Goal: Task Accomplishment & Management: Use online tool/utility

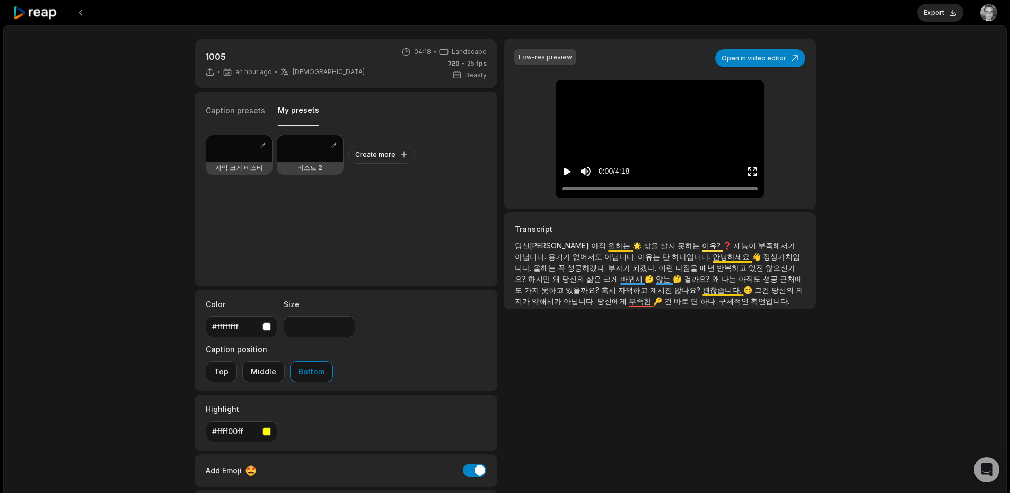
scroll to position [67, 0]
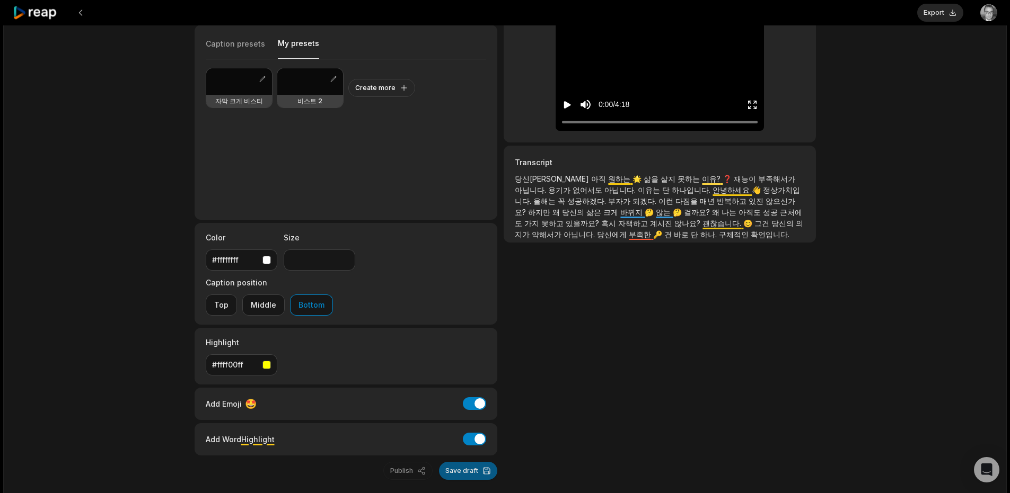
click at [482, 462] on button "Save draft" at bounding box center [468, 471] width 58 height 18
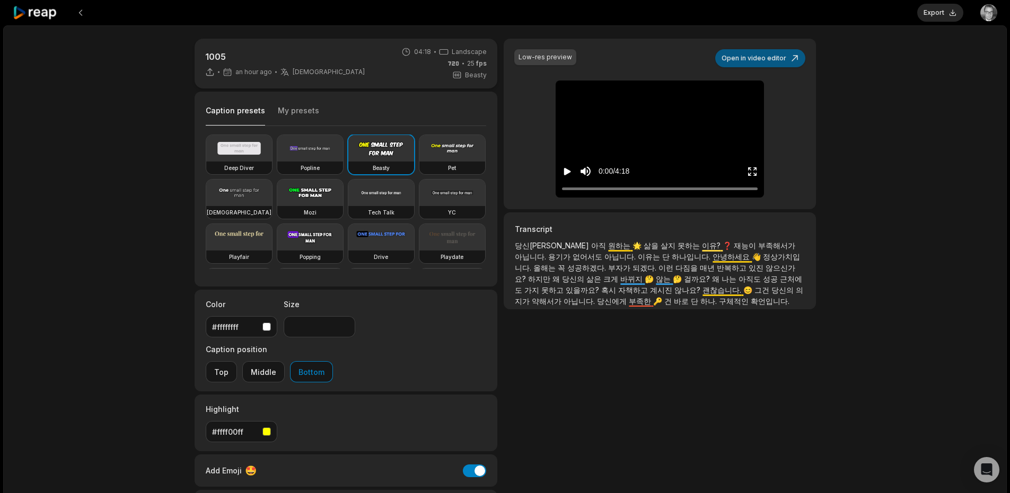
click at [779, 52] on button "Open in video editor" at bounding box center [760, 58] width 90 height 18
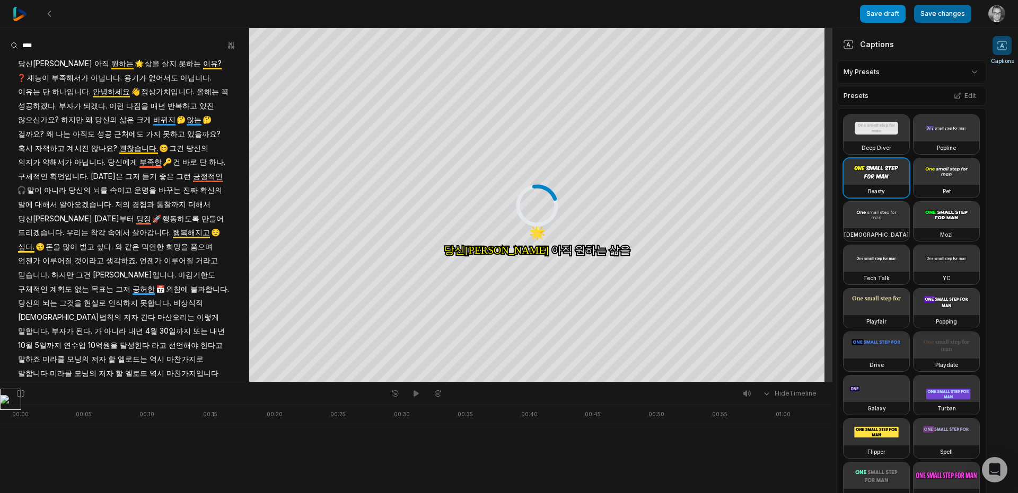
click at [932, 18] on button "Save changes" at bounding box center [942, 14] width 57 height 18
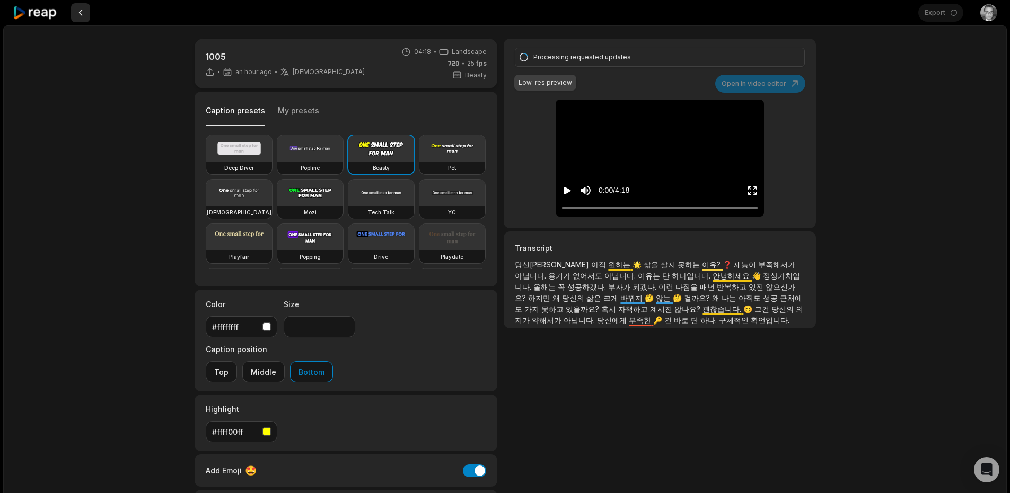
click at [80, 13] on button at bounding box center [80, 12] width 19 height 19
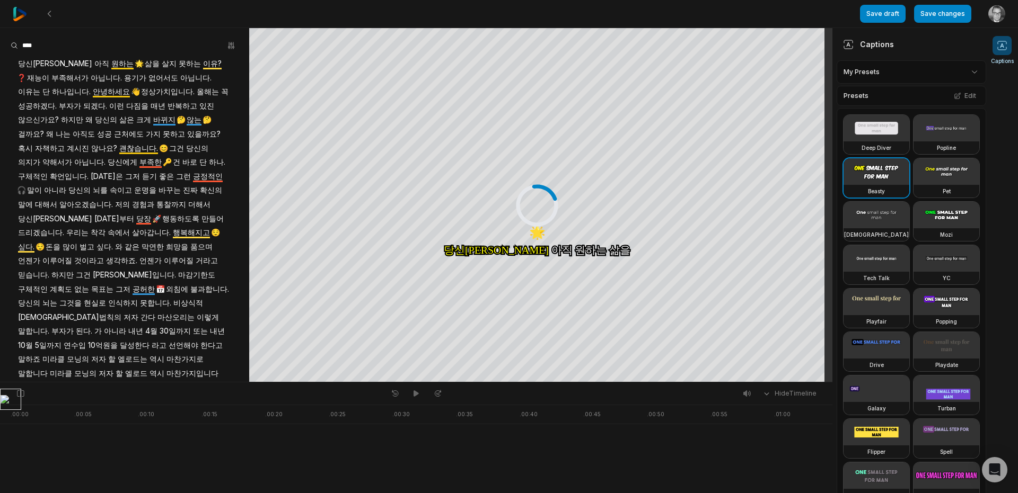
click at [19, 15] on img at bounding box center [20, 14] width 14 height 14
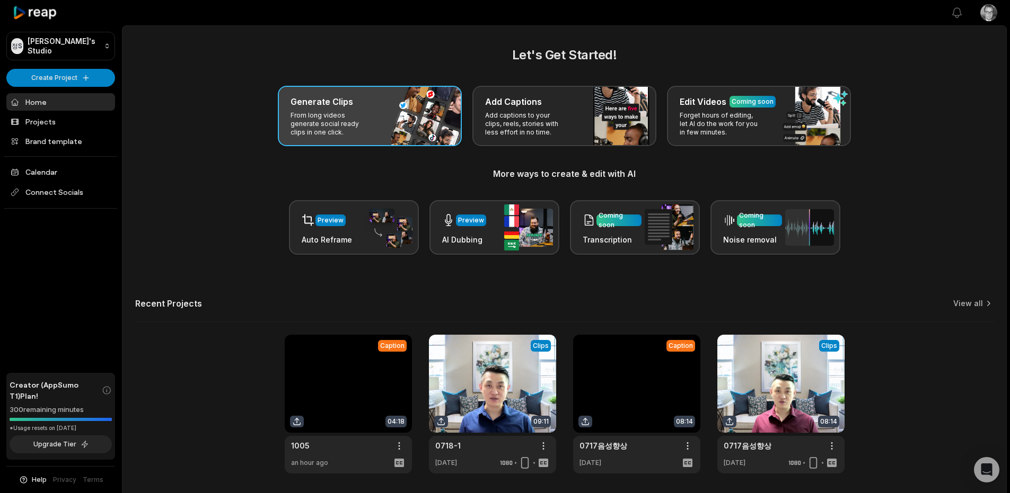
click at [385, 113] on div "Generate Clips From long videos generate social ready clips in one click." at bounding box center [370, 116] width 184 height 60
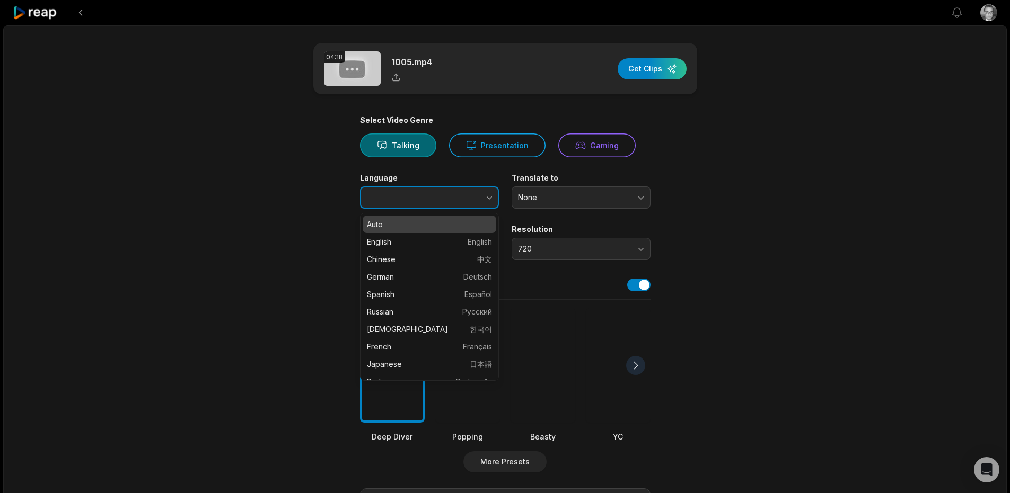
click at [480, 202] on button "button" at bounding box center [468, 198] width 60 height 22
type input "******"
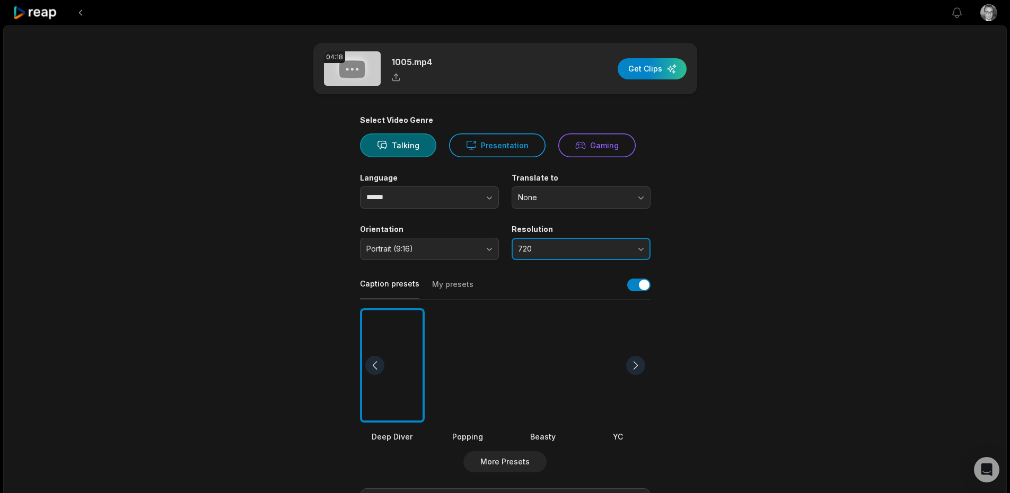
click at [578, 247] on span "720" at bounding box center [573, 249] width 111 height 10
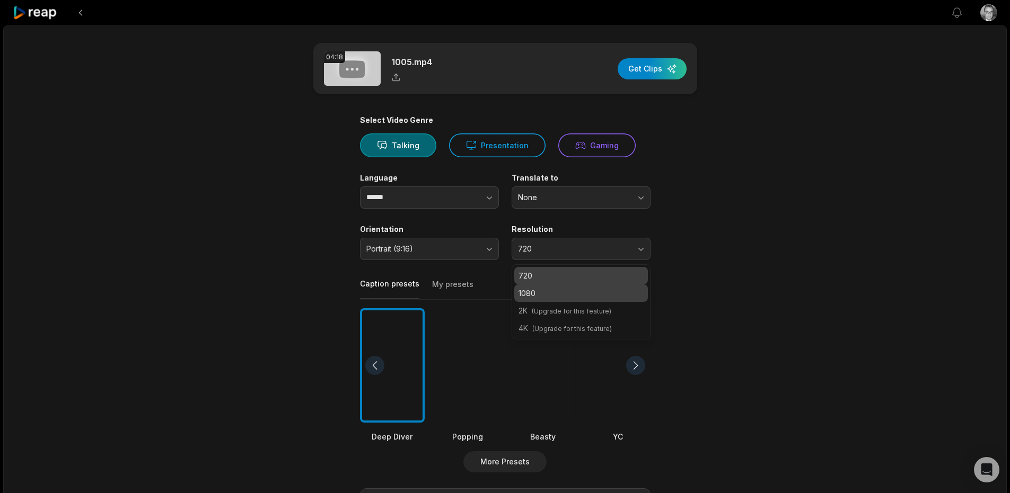
click at [538, 289] on p "1080" at bounding box center [580, 293] width 125 height 11
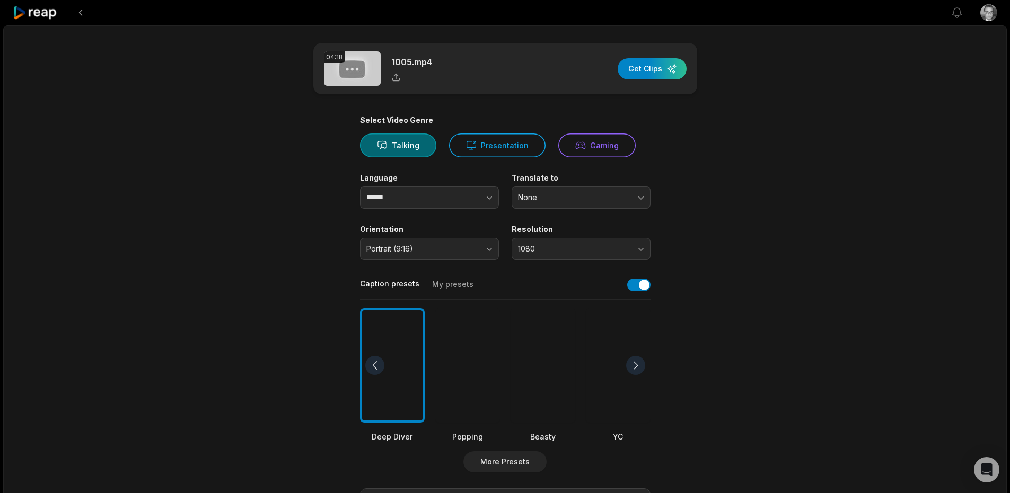
click at [723, 210] on main "04:18 1005.mp4 Get Clips Select Video Genre Talking Presentation Gaming Languag…" at bounding box center [505, 365] width 513 height 644
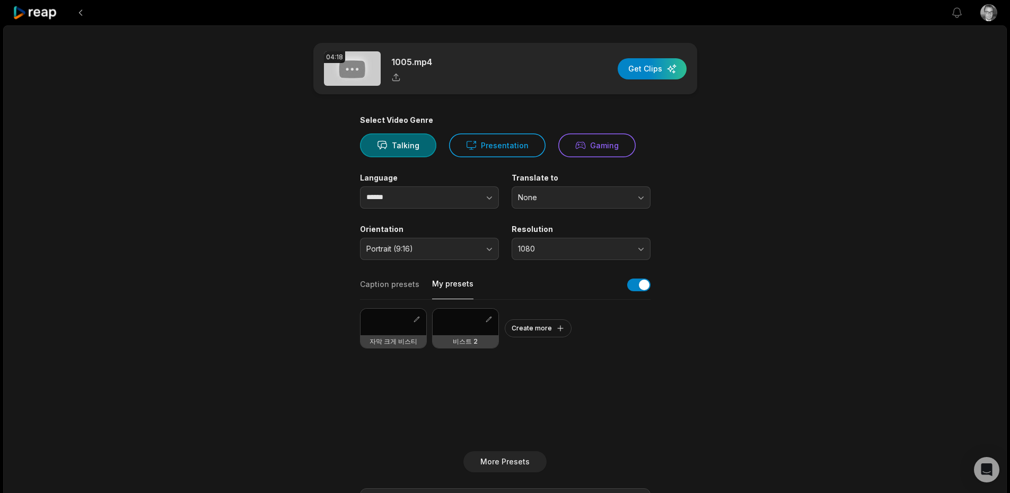
click at [451, 280] on button "My presets" at bounding box center [452, 289] width 41 height 21
click at [465, 329] on div at bounding box center [465, 322] width 66 height 26
click at [661, 69] on div "button" at bounding box center [651, 68] width 69 height 21
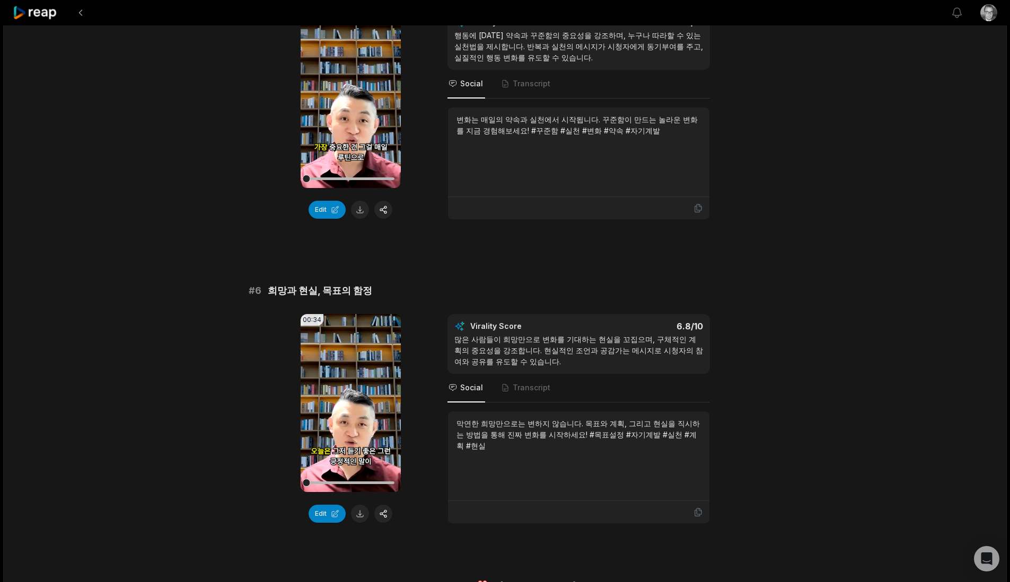
scroll to position [1385, 0]
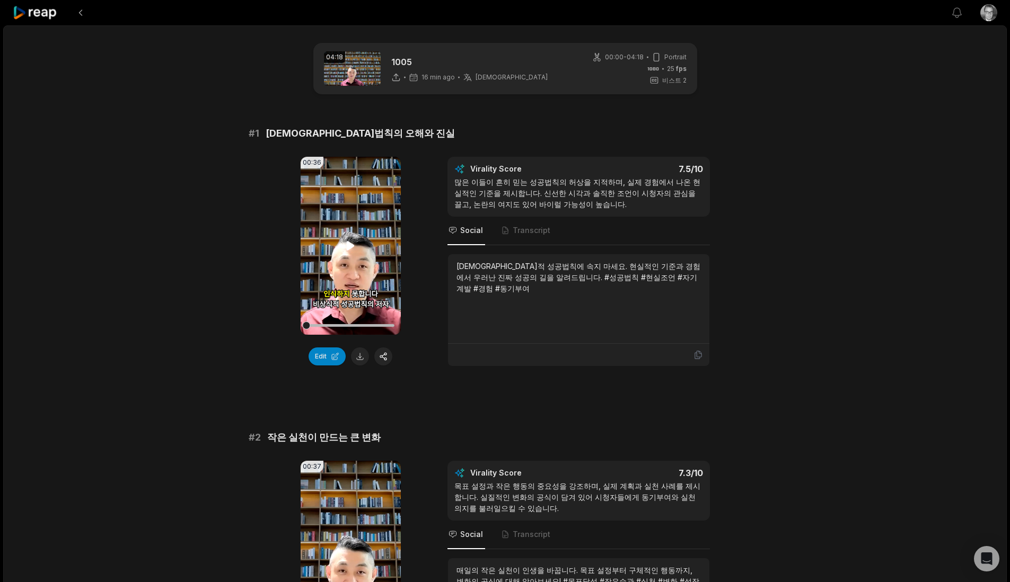
click at [351, 247] on icon at bounding box center [351, 245] width 8 height 9
click at [328, 358] on button "Edit" at bounding box center [326, 357] width 37 height 18
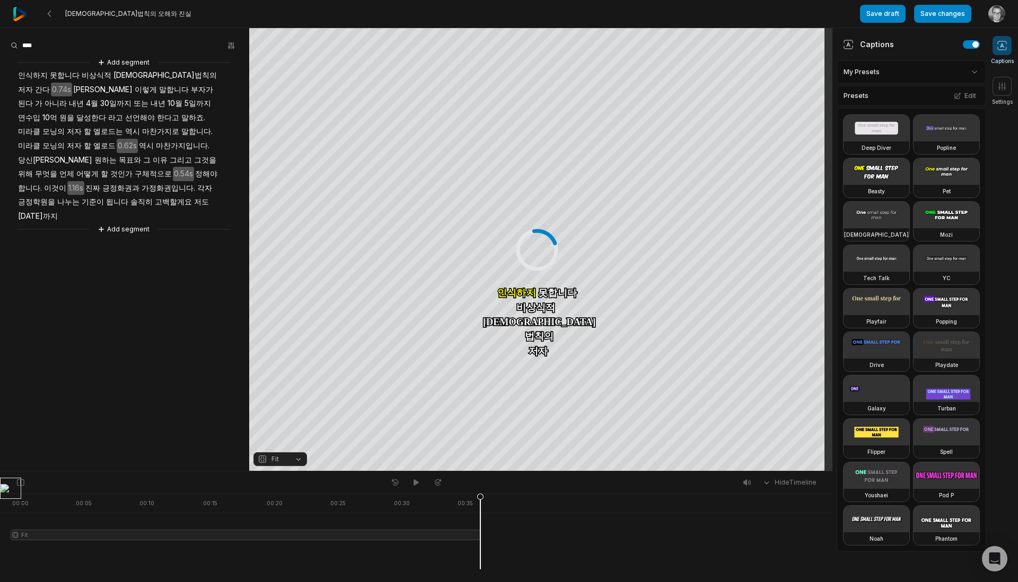
click at [73, 74] on span "못합니다" at bounding box center [65, 75] width 32 height 14
click at [34, 75] on span "인식하지" at bounding box center [33, 75] width 32 height 14
click at [33, 107] on button "Remove video" at bounding box center [37, 107] width 72 height 14
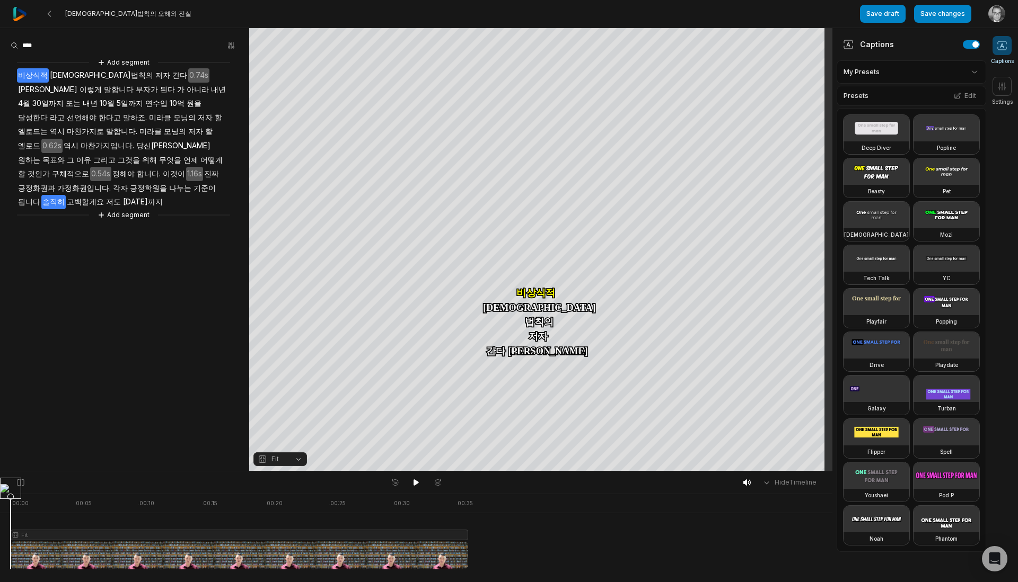
drag, startPoint x: 200, startPoint y: 176, endPoint x: 85, endPoint y: 190, distance: 115.8
click at [85, 190] on div "Add segment 비상식적 성공법칙의 저자 간다 0.74s 마사노리는 이렇게 말합니다 부자가 된다 가 아니라 내년 4월 30일까지 또는 내…" at bounding box center [124, 139] width 249 height 164
click at [122, 195] on span "[DATE]까지" at bounding box center [143, 202] width 42 height 14
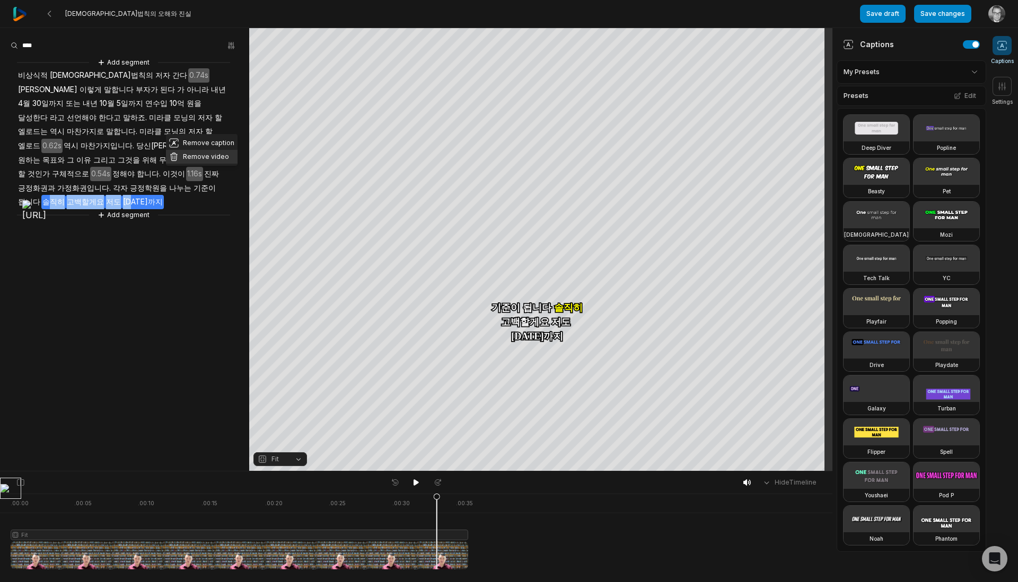
click at [205, 156] on button "Remove video" at bounding box center [202, 157] width 72 height 14
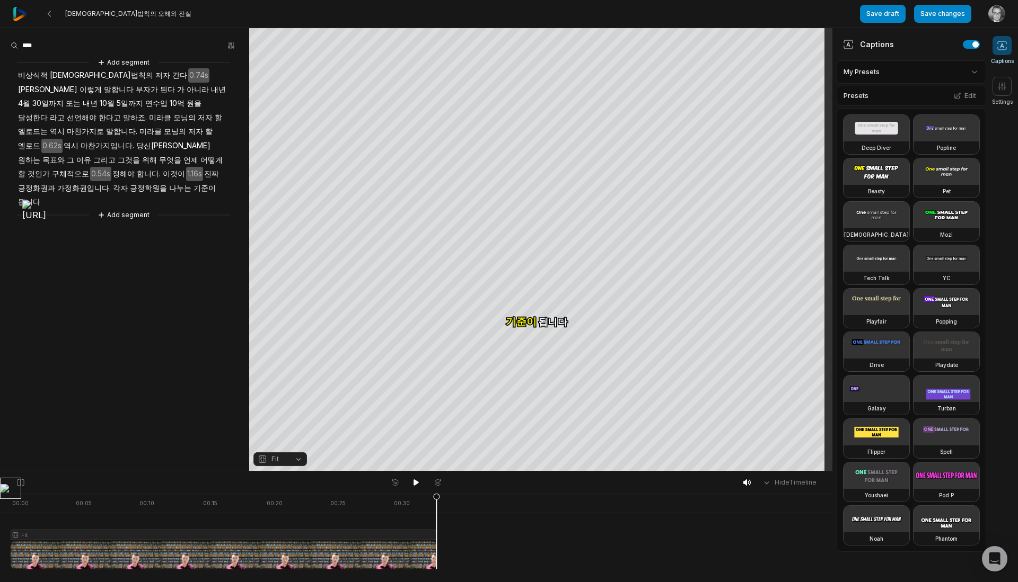
click at [56, 181] on span "긍정화권과" at bounding box center [36, 188] width 39 height 14
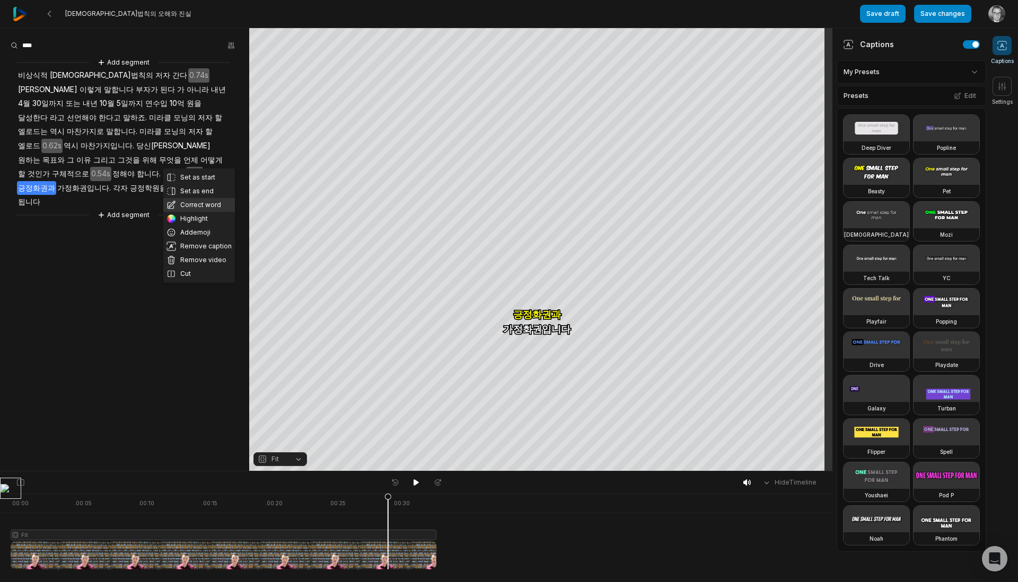
click at [228, 201] on button "Correct word" at bounding box center [199, 205] width 72 height 14
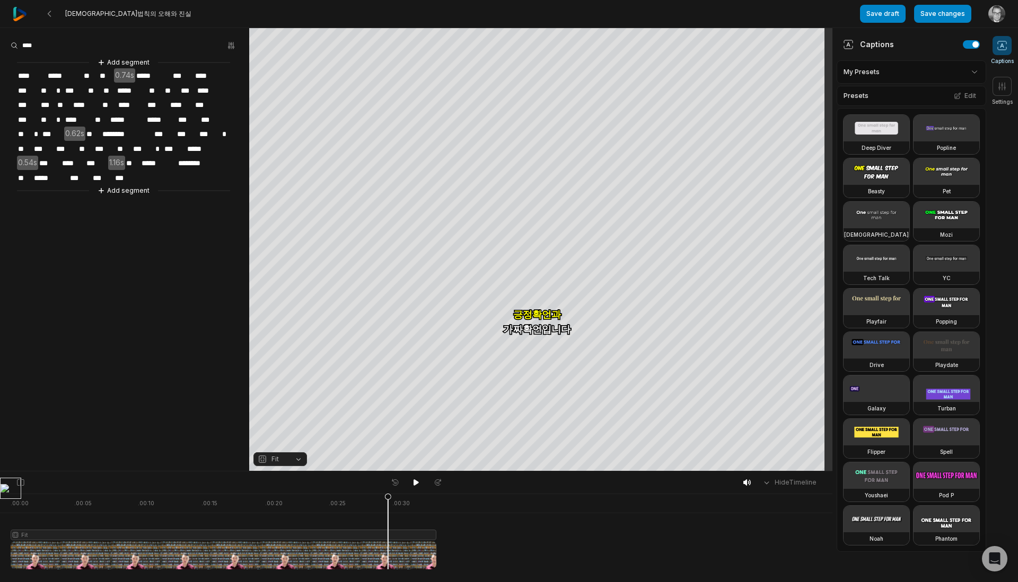
click at [200, 353] on aside "Add segment **** ***** ** ** 0.74s ***** *** **** *** ** * *** ** ** ***** ** *…" at bounding box center [124, 249] width 249 height 443
click at [137, 189] on button "Add segment" at bounding box center [123, 191] width 56 height 12
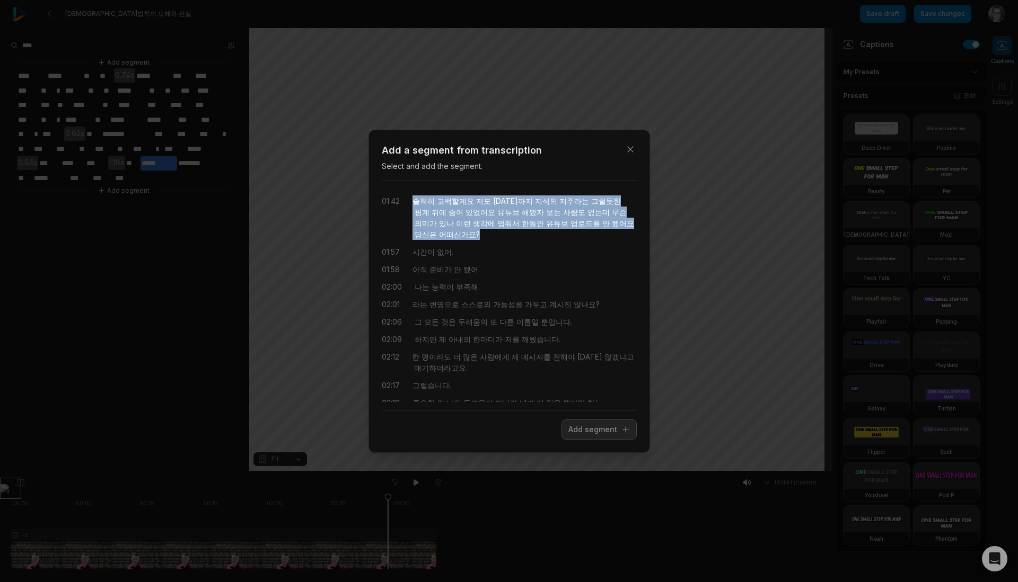
drag, startPoint x: 416, startPoint y: 203, endPoint x: 476, endPoint y: 236, distance: 68.8
click at [476, 236] on div "솔직히 고백할게요 저도 어제까지 지식의 저주라는 그럴듯한 핑계 뒤에 숨어 있었어요 유튜브 해봤자 보는 사람도 없는데 무슨 의미가 있나 이런 생…" at bounding box center [524, 218] width 224 height 45
click at [598, 429] on button "Add segment" at bounding box center [598, 430] width 75 height 20
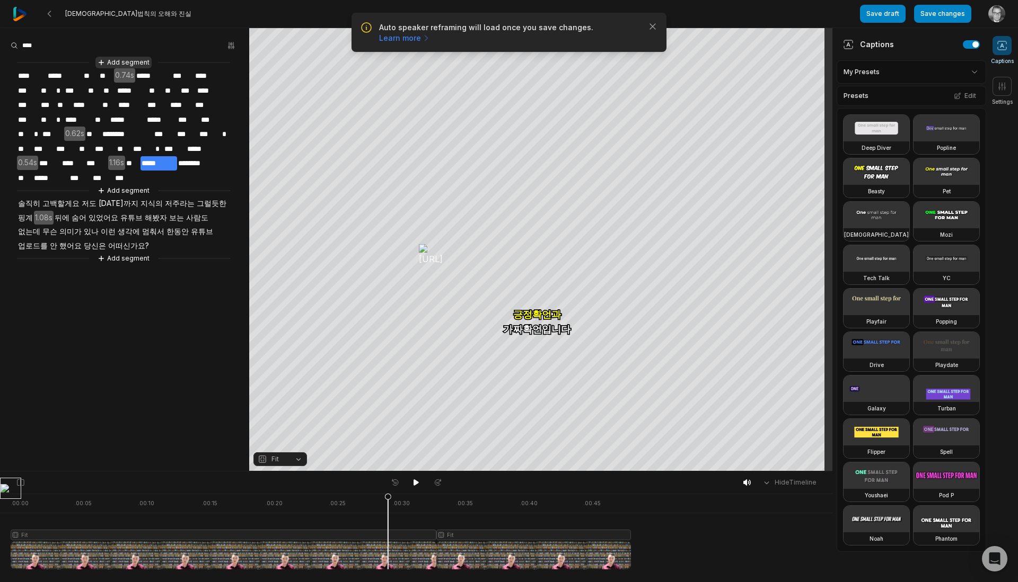
click at [125, 59] on button "Add segment" at bounding box center [123, 63] width 56 height 12
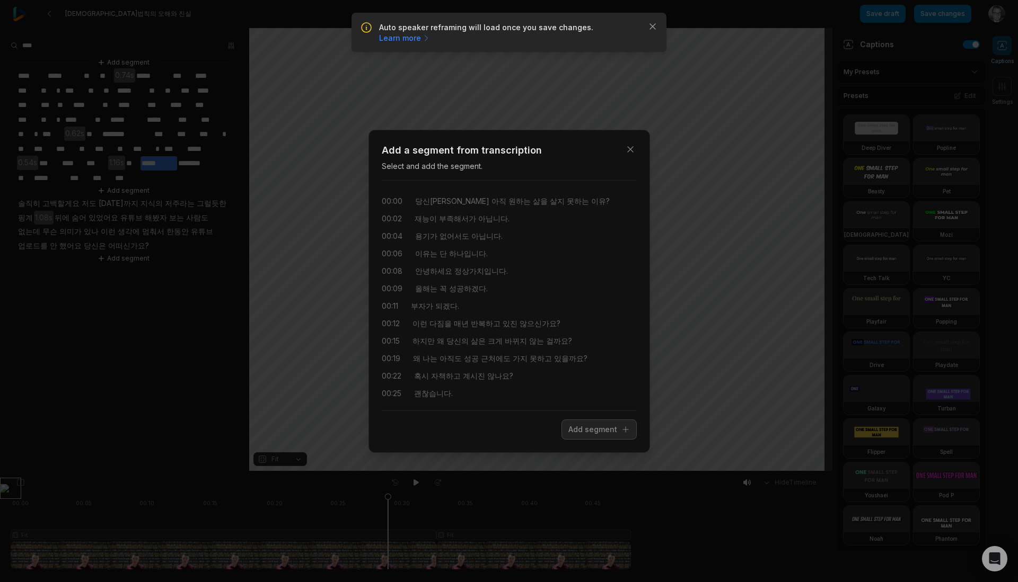
scroll to position [216, 0]
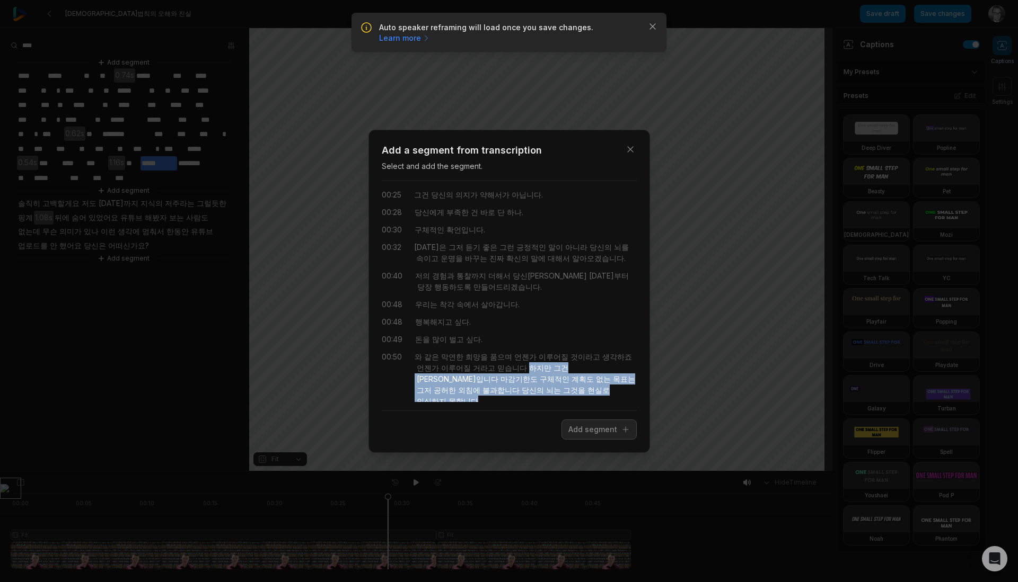
drag, startPoint x: 524, startPoint y: 369, endPoint x: 609, endPoint y: 405, distance: 93.1
click at [609, 405] on div "00:00 당신이 아직 원하는 삶을 살지 못하는 이유? 00:02 재능이 부족해서가 아닙니다. 00:04 용기가 없어서도 아닙니다. 00:06…" at bounding box center [509, 295] width 255 height 231
click at [598, 427] on button "Add segment" at bounding box center [598, 430] width 75 height 20
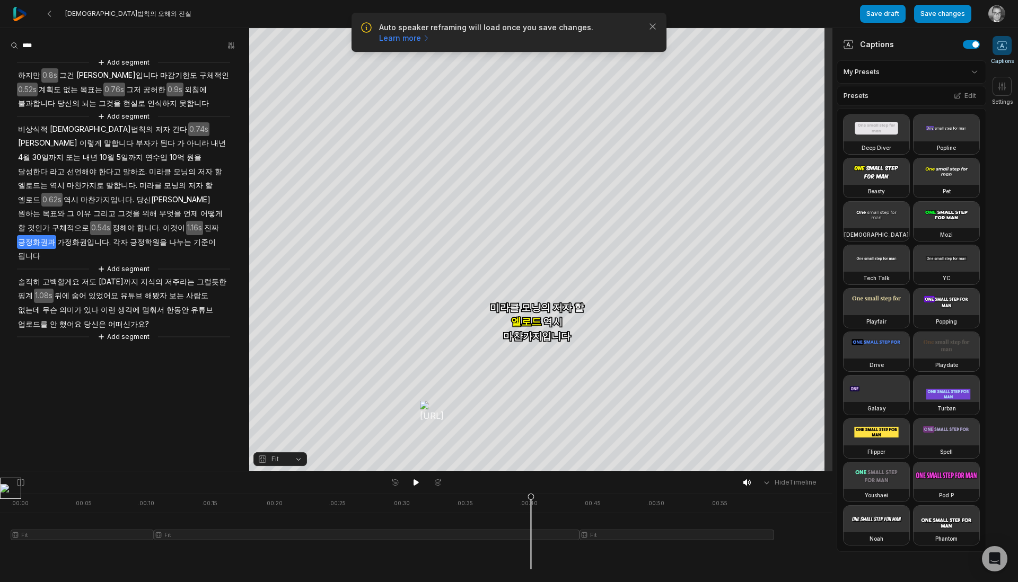
scroll to position [0, 0]
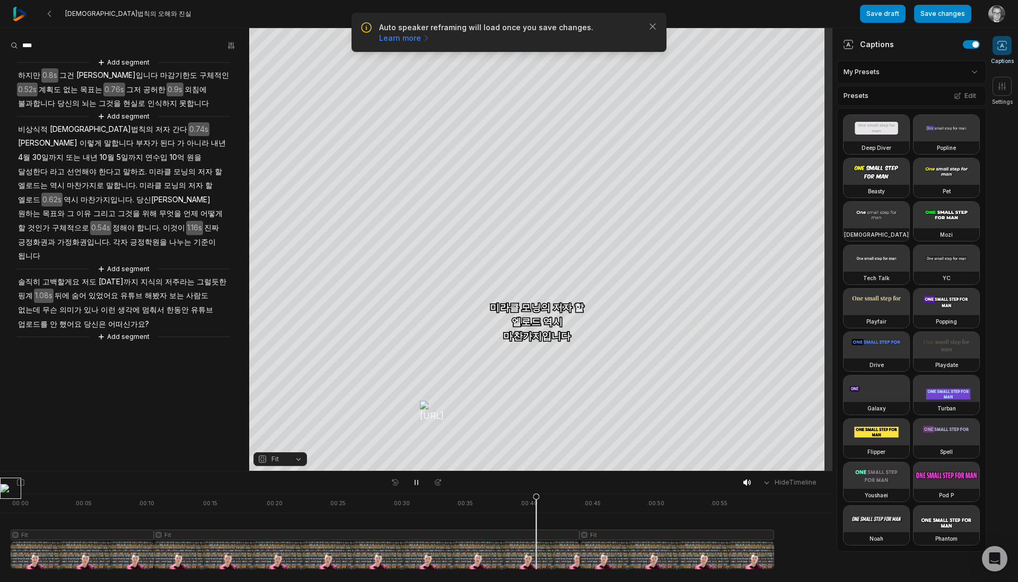
click at [416, 480] on icon at bounding box center [416, 483] width 8 height 8
click at [21, 74] on span "하지만" at bounding box center [29, 75] width 24 height 14
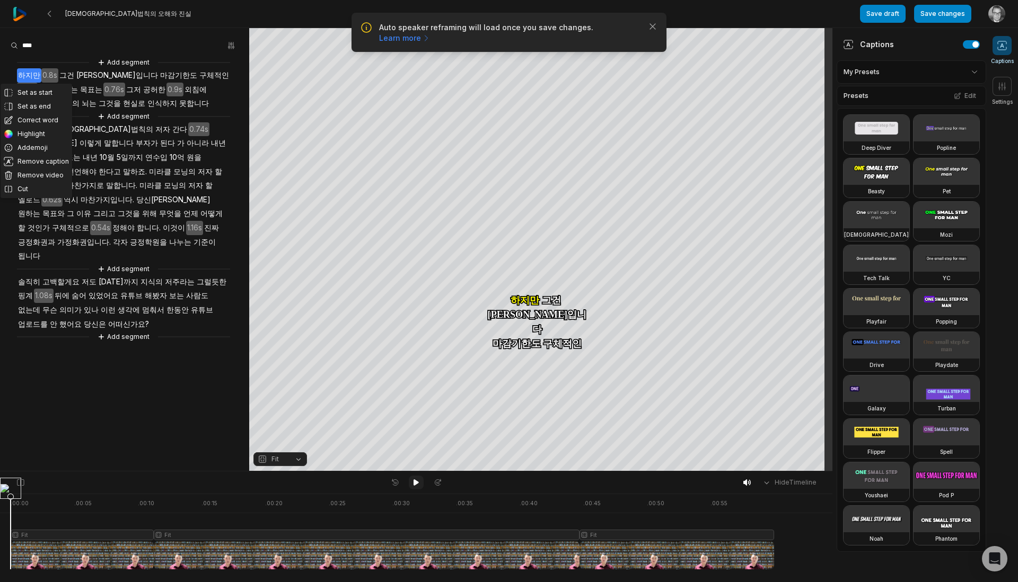
click at [419, 483] on icon at bounding box center [416, 483] width 8 height 8
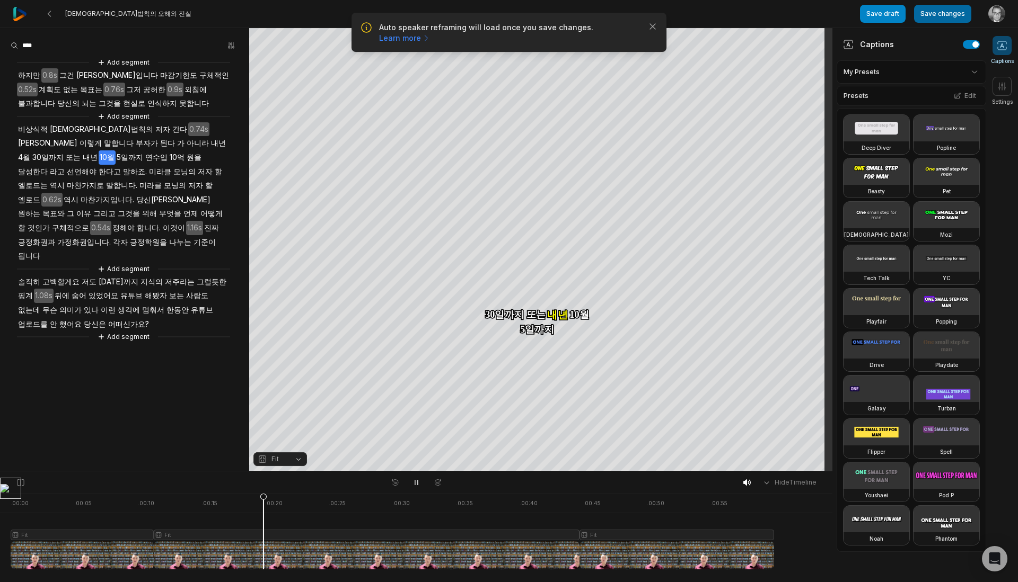
click at [950, 16] on button "Save changes" at bounding box center [942, 14] width 57 height 18
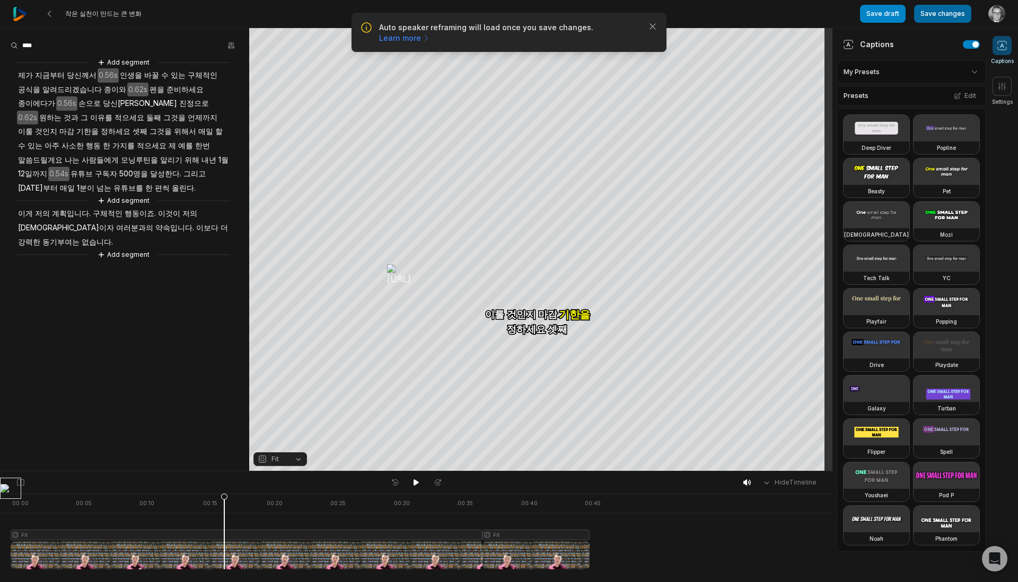
click at [949, 11] on button "Save changes" at bounding box center [942, 14] width 57 height 18
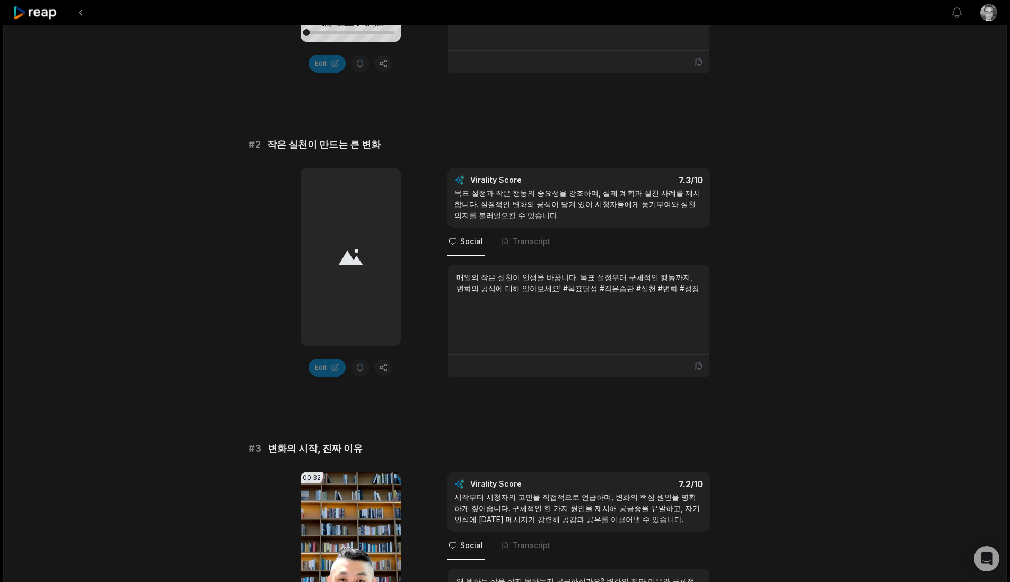
scroll to position [530, 0]
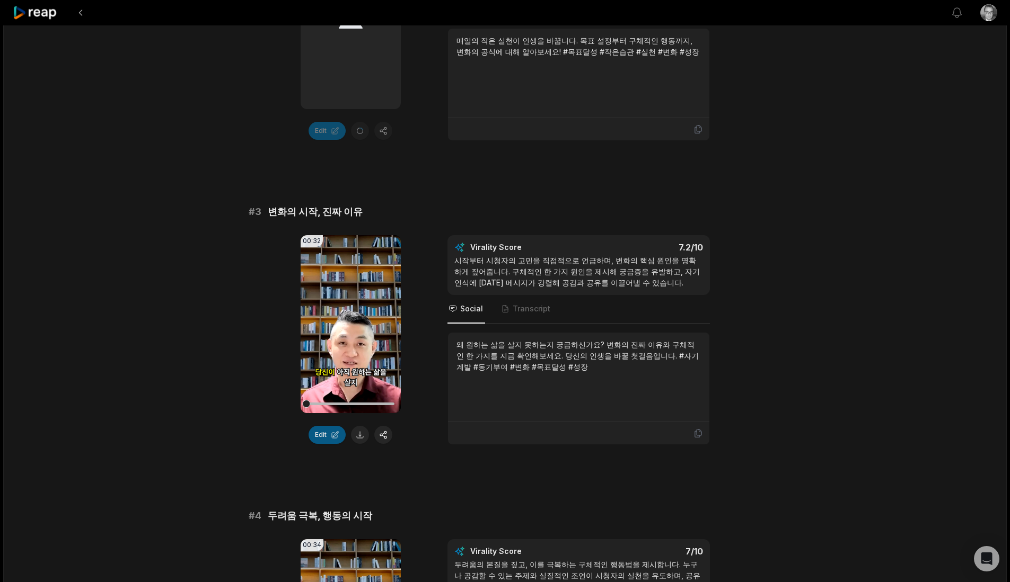
click at [334, 438] on button "Edit" at bounding box center [326, 435] width 37 height 18
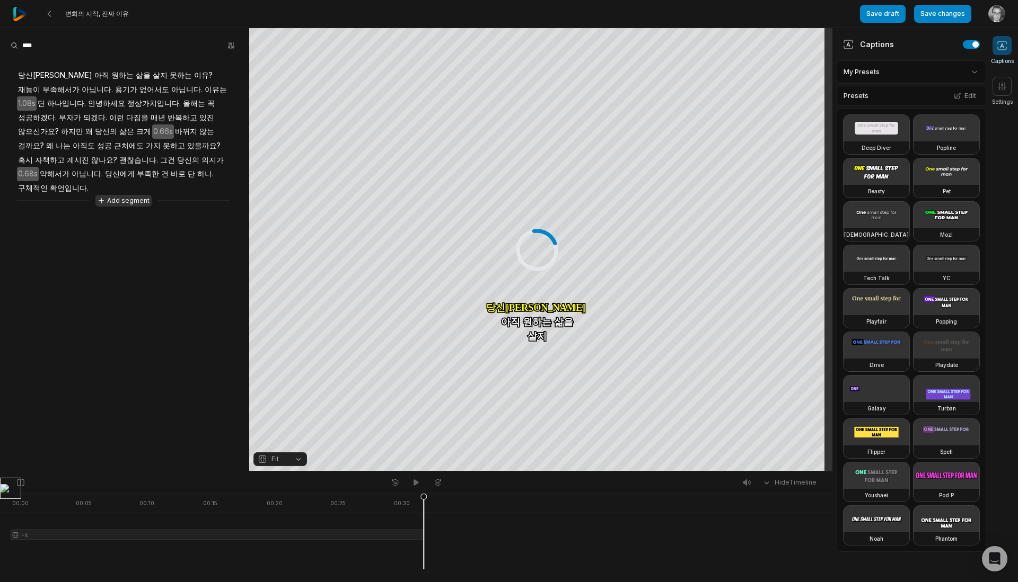
click at [128, 195] on button "Add segment" at bounding box center [123, 201] width 56 height 12
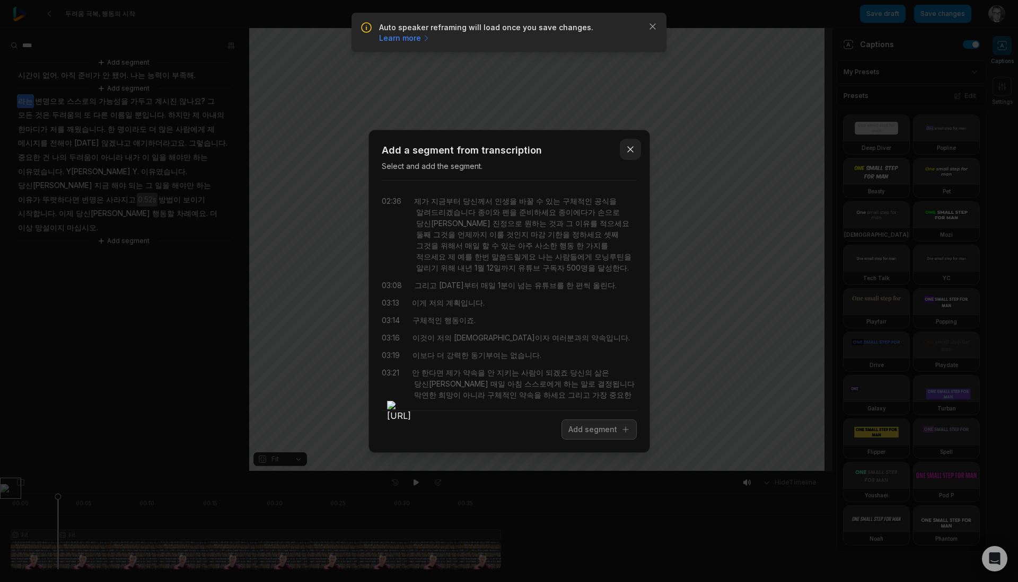
click at [626, 149] on icon "button" at bounding box center [630, 149] width 11 height 11
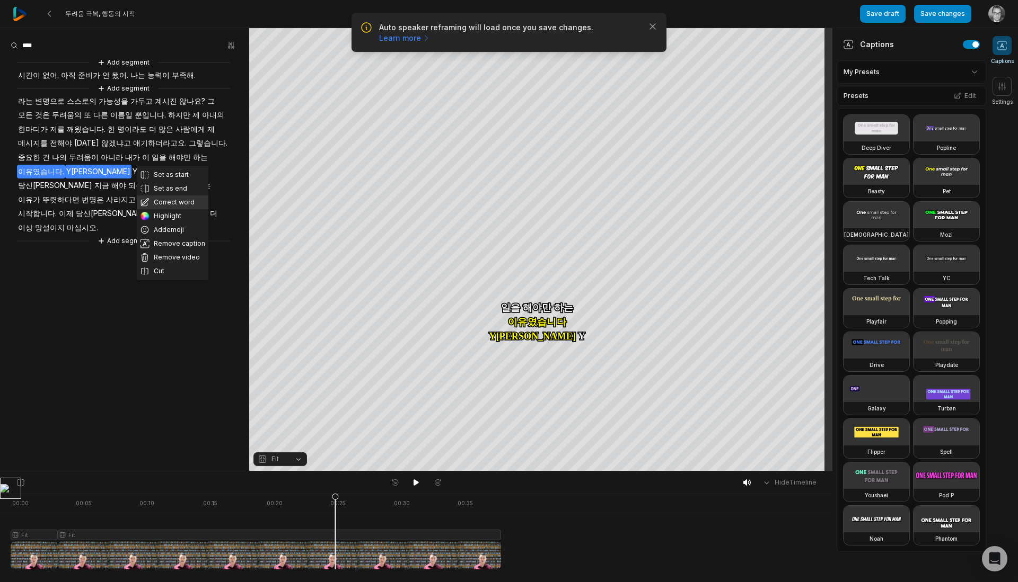
click at [186, 199] on button "Correct word" at bounding box center [173, 203] width 72 height 14
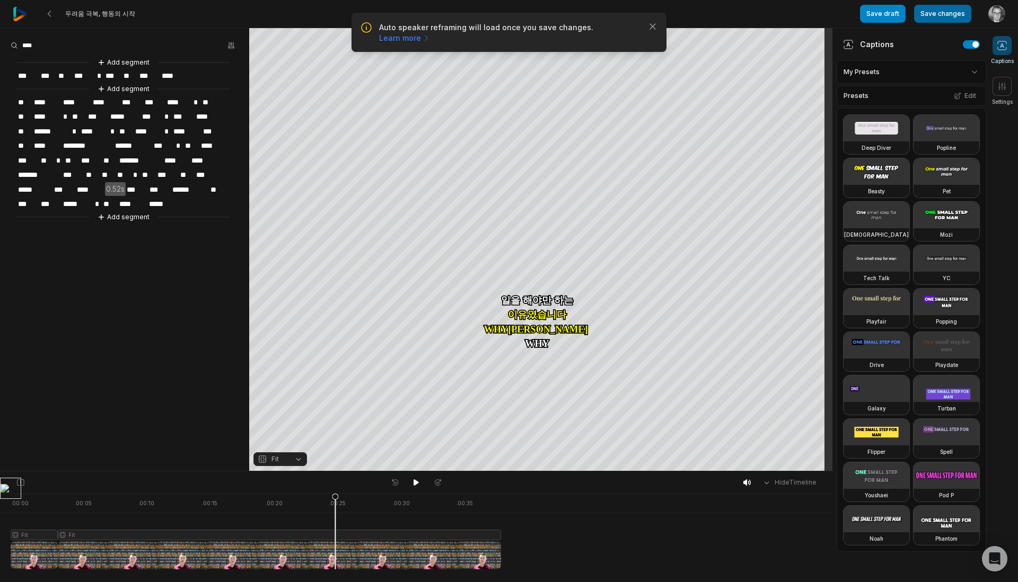
click at [945, 10] on button "Save changes" at bounding box center [942, 14] width 57 height 18
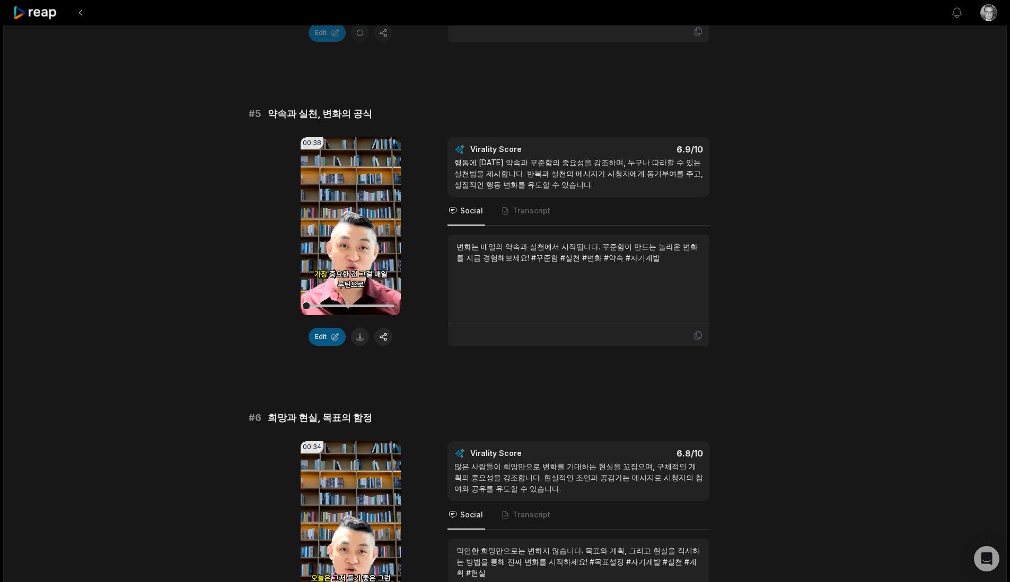
scroll to position [1385, 0]
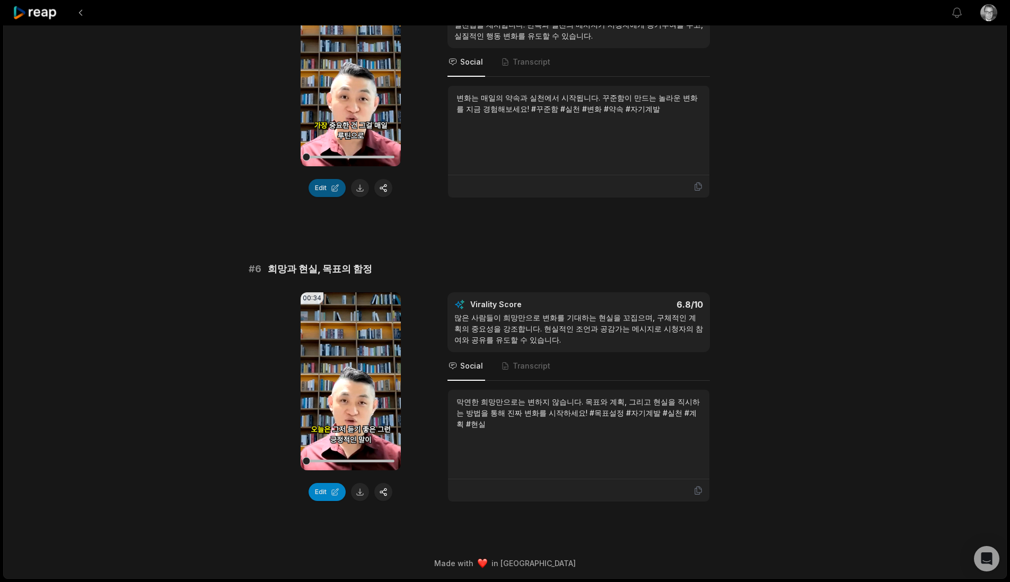
click at [330, 188] on button "Edit" at bounding box center [326, 188] width 37 height 18
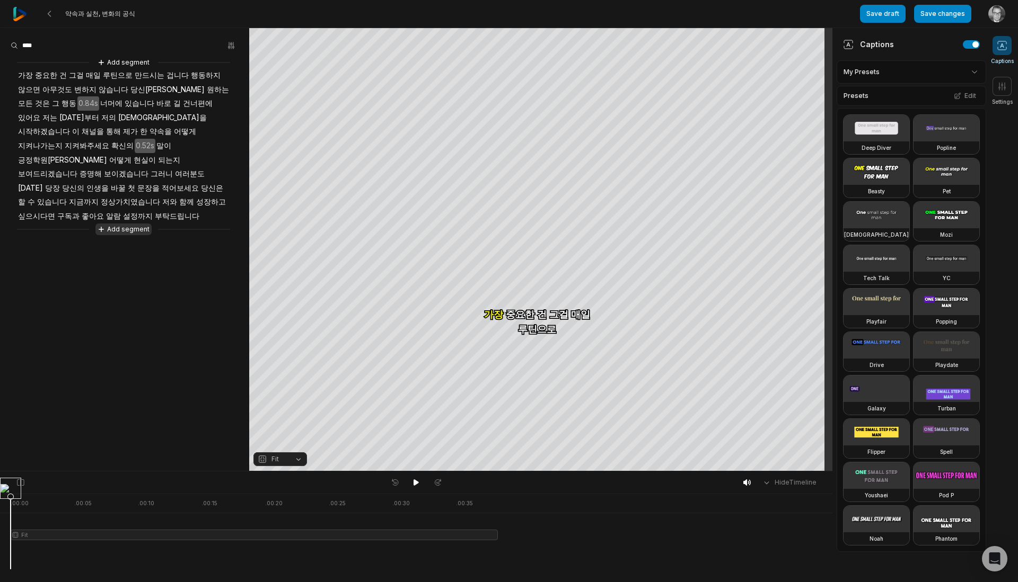
click at [147, 224] on button "Add segment" at bounding box center [123, 230] width 56 height 12
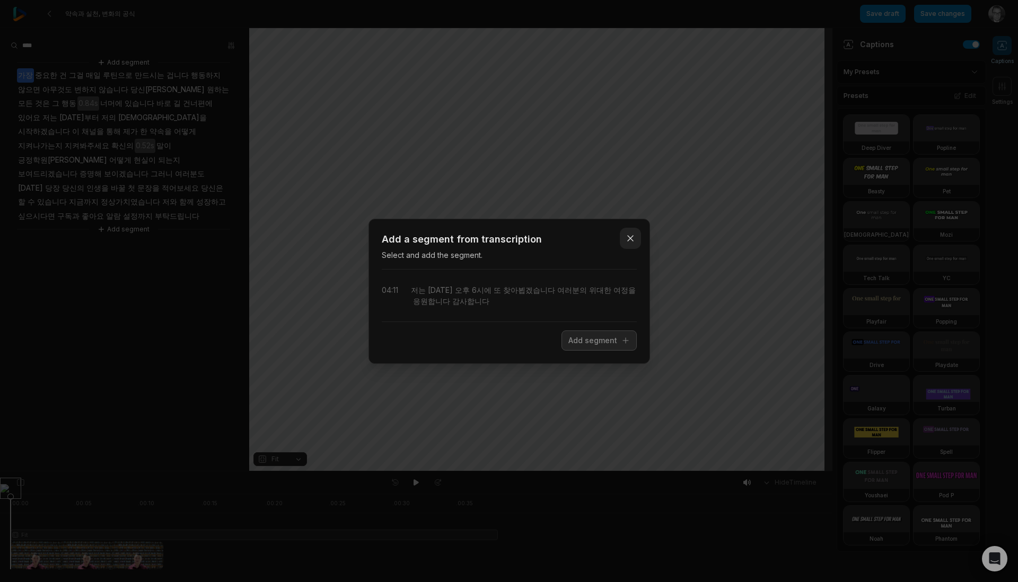
click at [632, 240] on icon "button" at bounding box center [630, 238] width 11 height 11
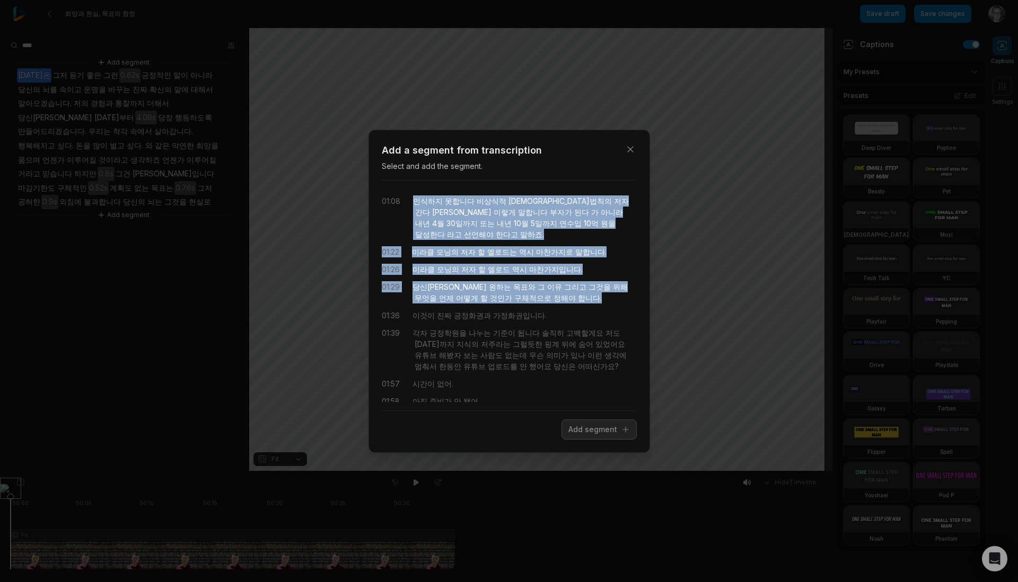
drag, startPoint x: 416, startPoint y: 201, endPoint x: 543, endPoint y: 291, distance: 156.3
click at [543, 291] on div "01:08 인식하지 못합니다 비상식적 성공법칙의 저자 간다 마사노리는 이렇게 말합니다 부자가 된다 가 아니라 내년 [DATE]까지 또는 내년 …" at bounding box center [509, 295] width 255 height 213
click at [606, 428] on button "Add segment" at bounding box center [598, 430] width 75 height 20
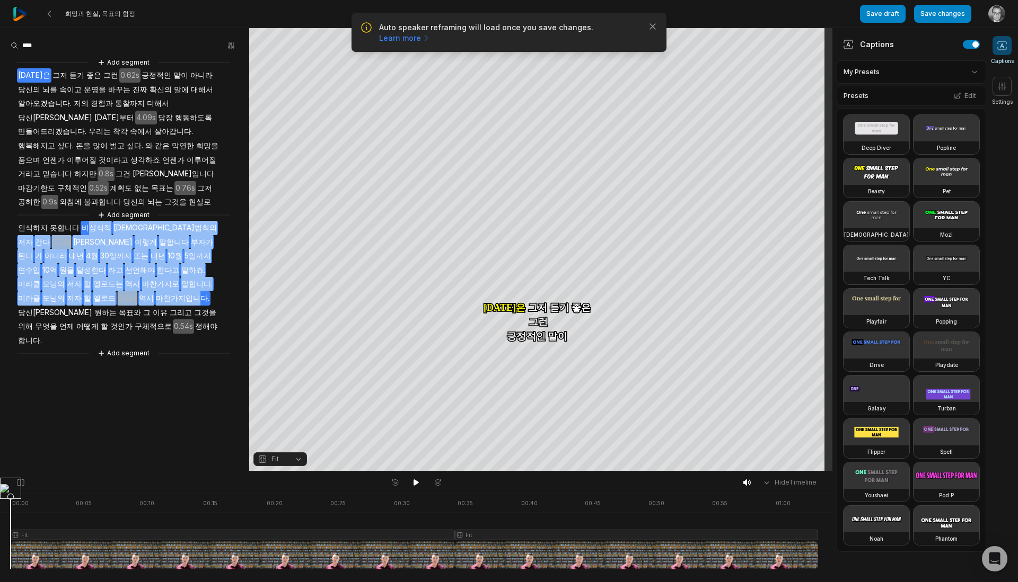
drag, startPoint x: 82, startPoint y: 215, endPoint x: 58, endPoint y: 284, distance: 72.9
click at [58, 284] on div "Add segment [DATE]은 그저 듣기 좋은 그런 0.62s 긍정적인 말이 아니라 당신의 뇌를 속이고 운명을 바꾸는 진짜 확신의 말에 …" at bounding box center [124, 208] width 249 height 303
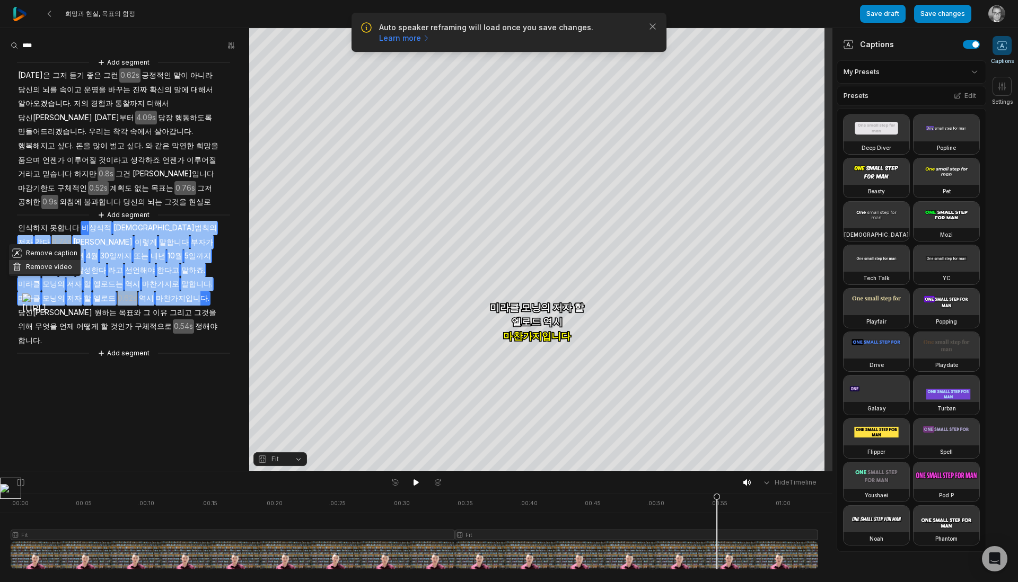
click at [63, 266] on button "Remove video" at bounding box center [45, 267] width 72 height 14
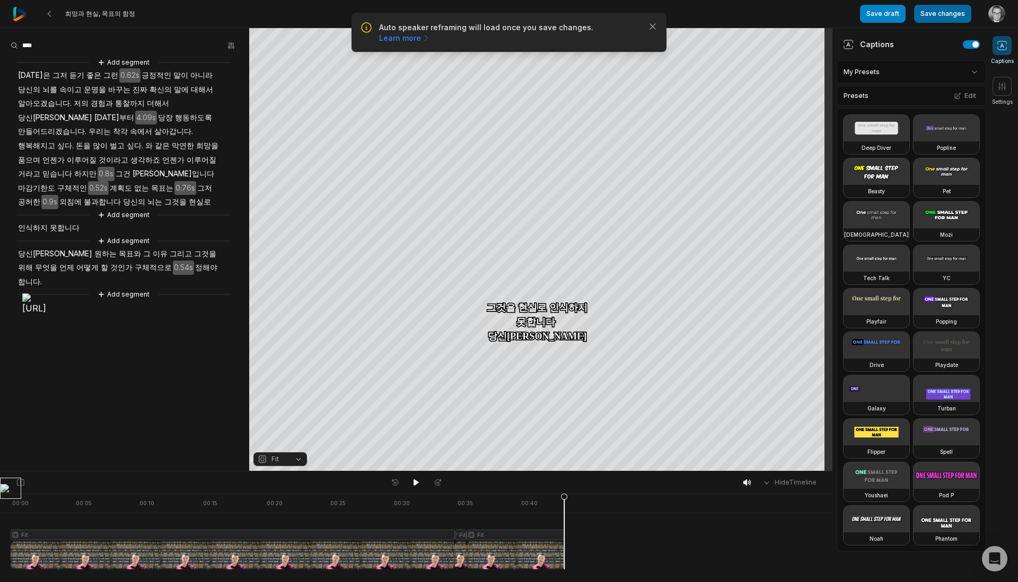
click at [933, 16] on button "Save changes" at bounding box center [942, 14] width 57 height 18
